Goal: Use online tool/utility: Utilize a website feature to perform a specific function

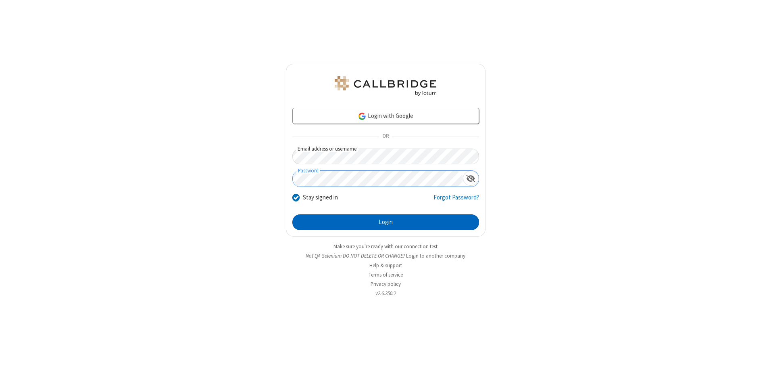
click at [386, 222] on button "Login" at bounding box center [385, 222] width 187 height 16
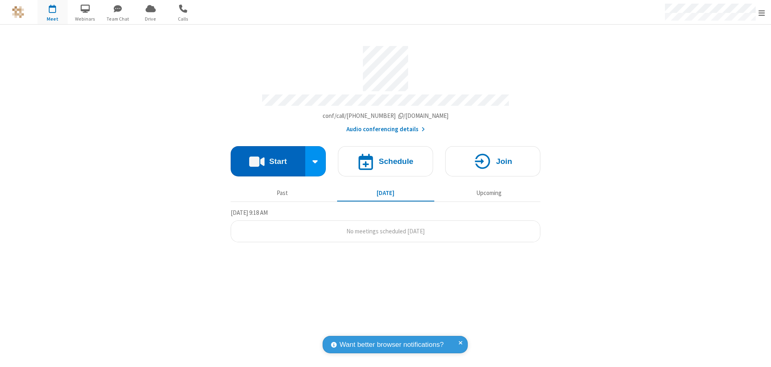
click at [268, 158] on button "Start" at bounding box center [268, 161] width 75 height 30
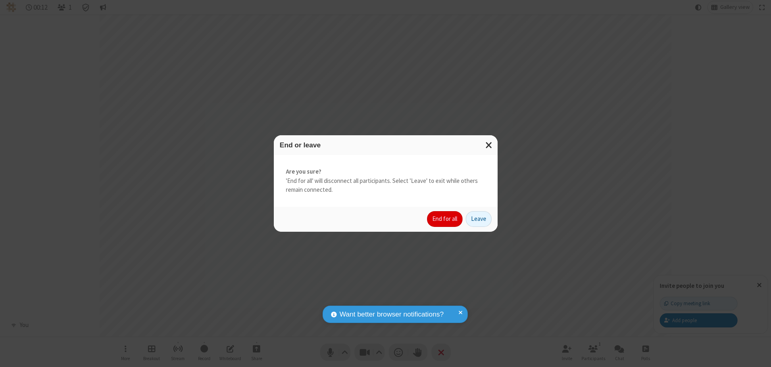
click at [445, 219] on button "End for all" at bounding box center [445, 219] width 36 height 16
